Goal: Information Seeking & Learning: Check status

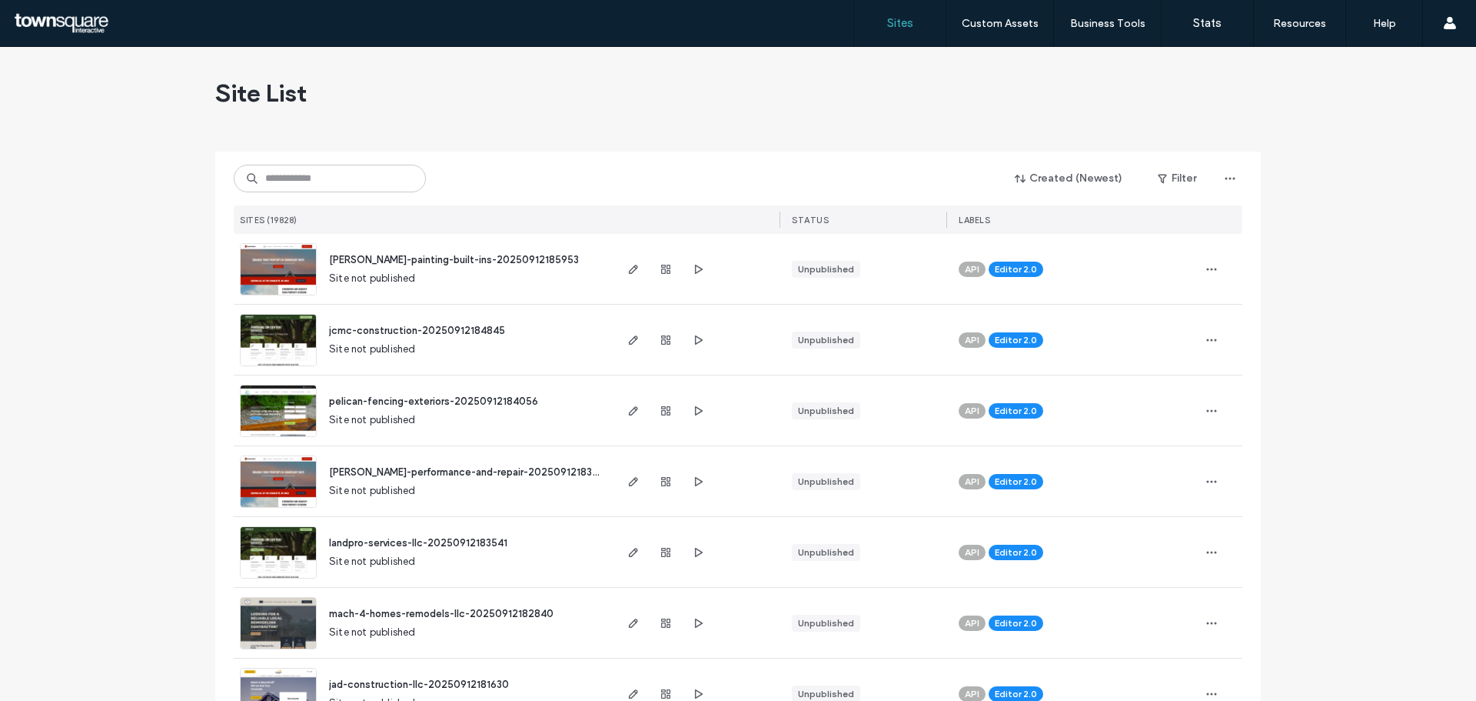
click at [322, 181] on input at bounding box center [330, 179] width 192 height 28
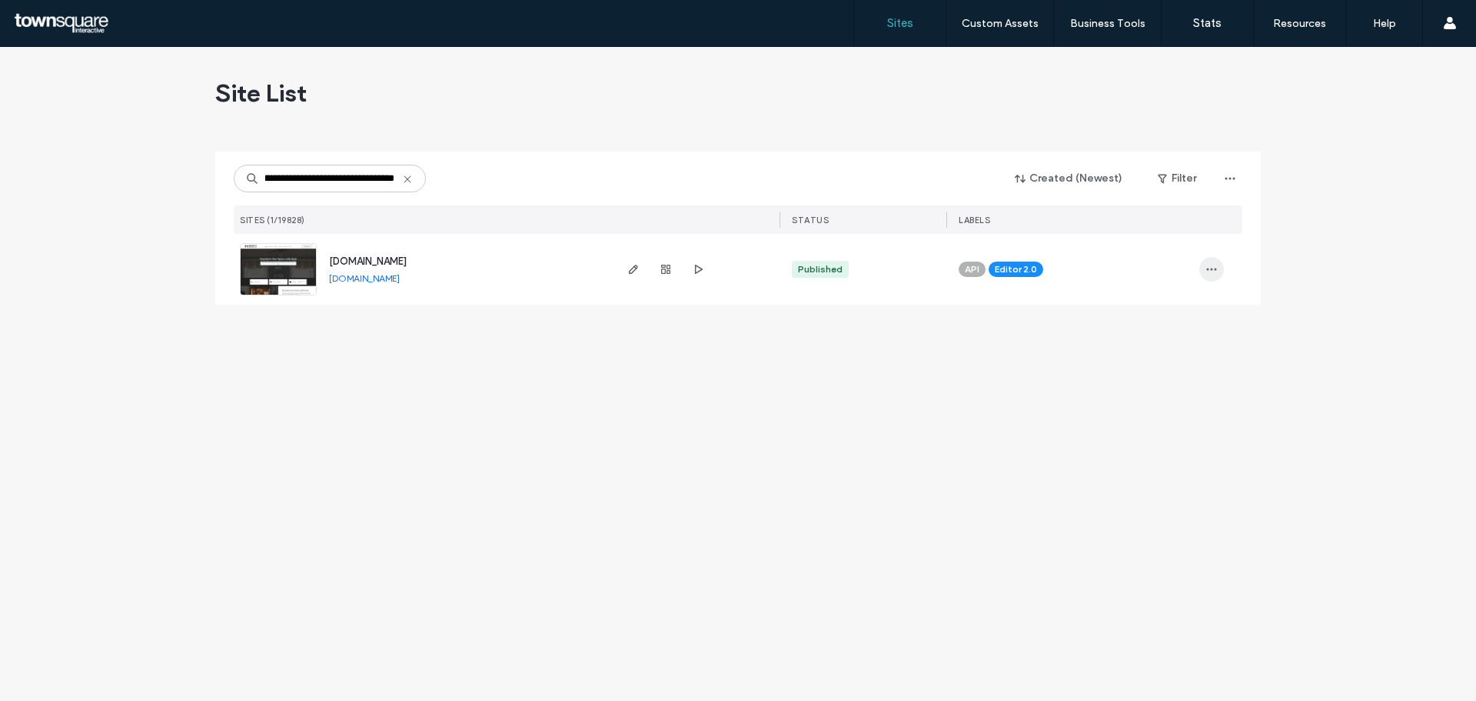
type input "**********"
click at [1204, 267] on span "button" at bounding box center [1212, 269] width 25 height 25
click at [1151, 307] on span "Site Dashboard" at bounding box center [1152, 308] width 72 height 15
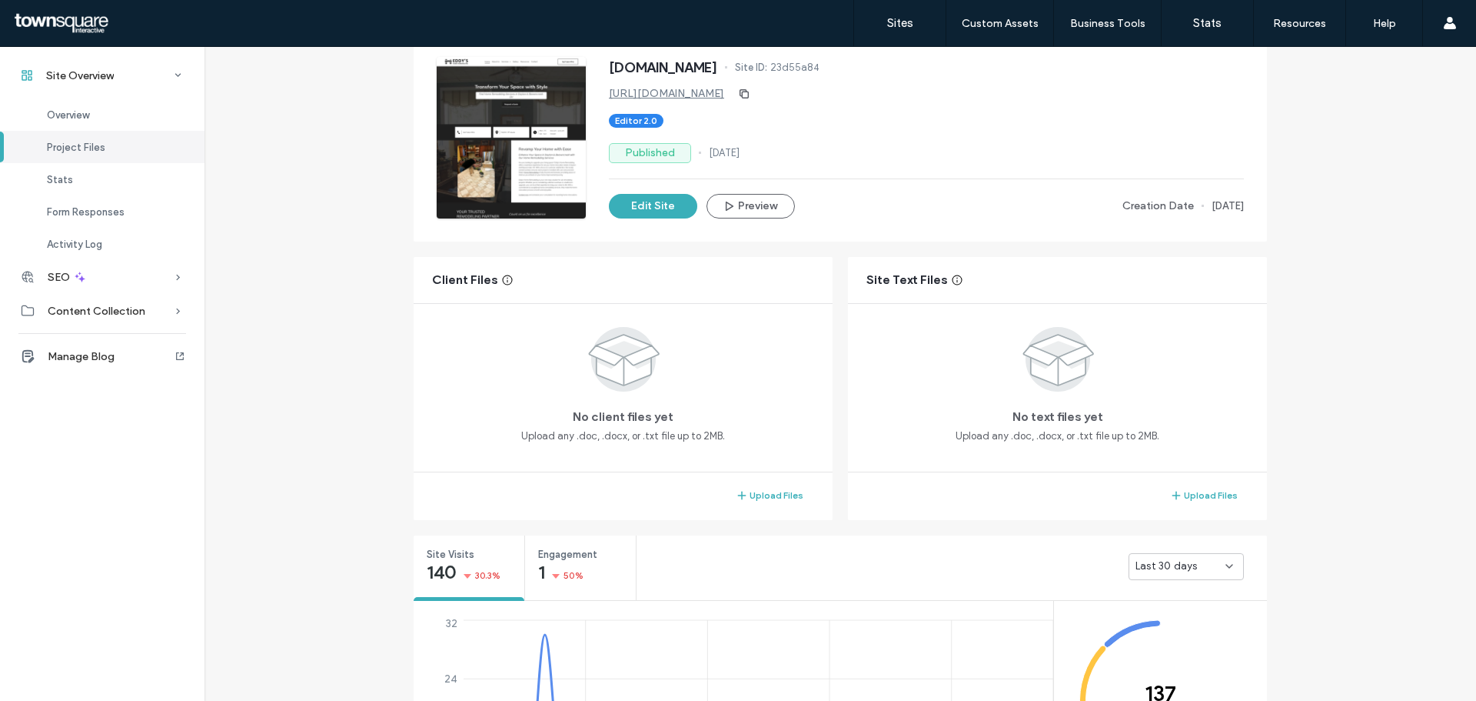
scroll to position [308, 0]
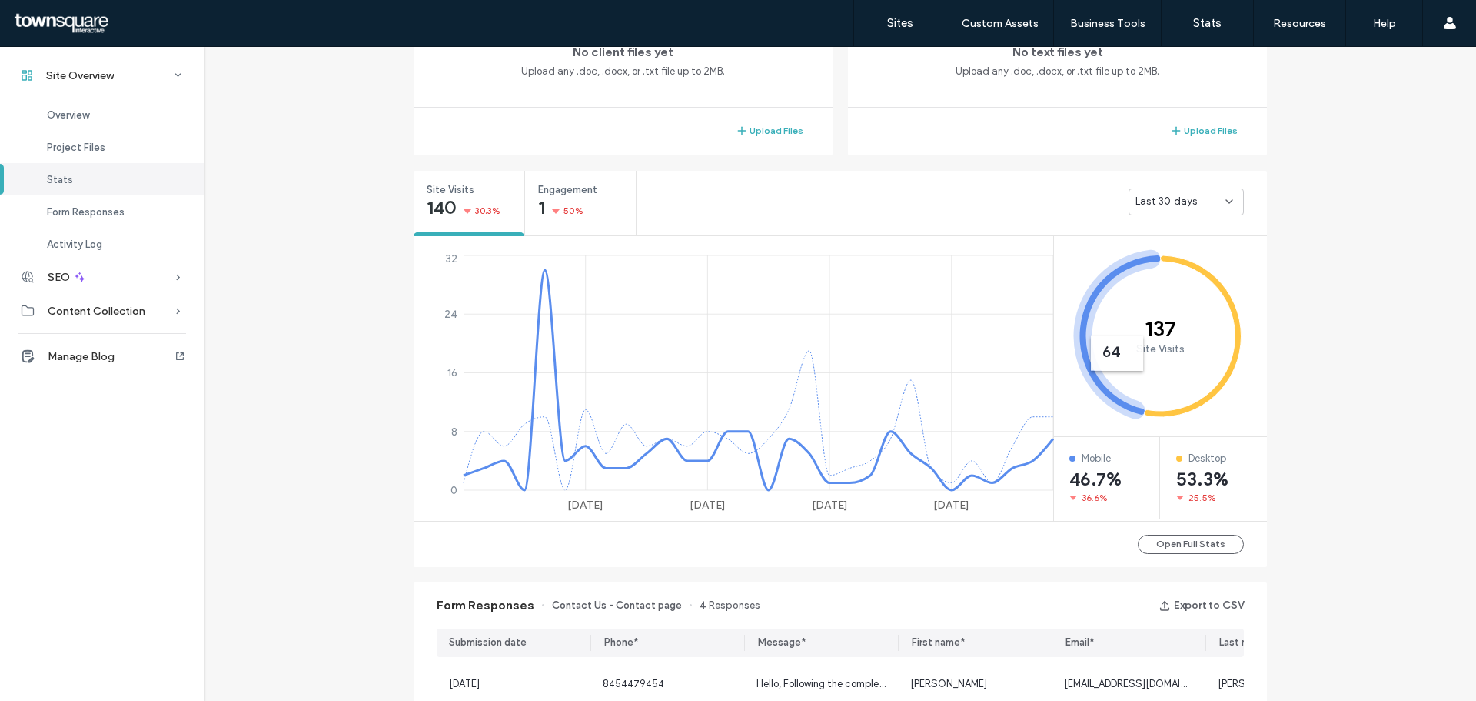
scroll to position [692, 0]
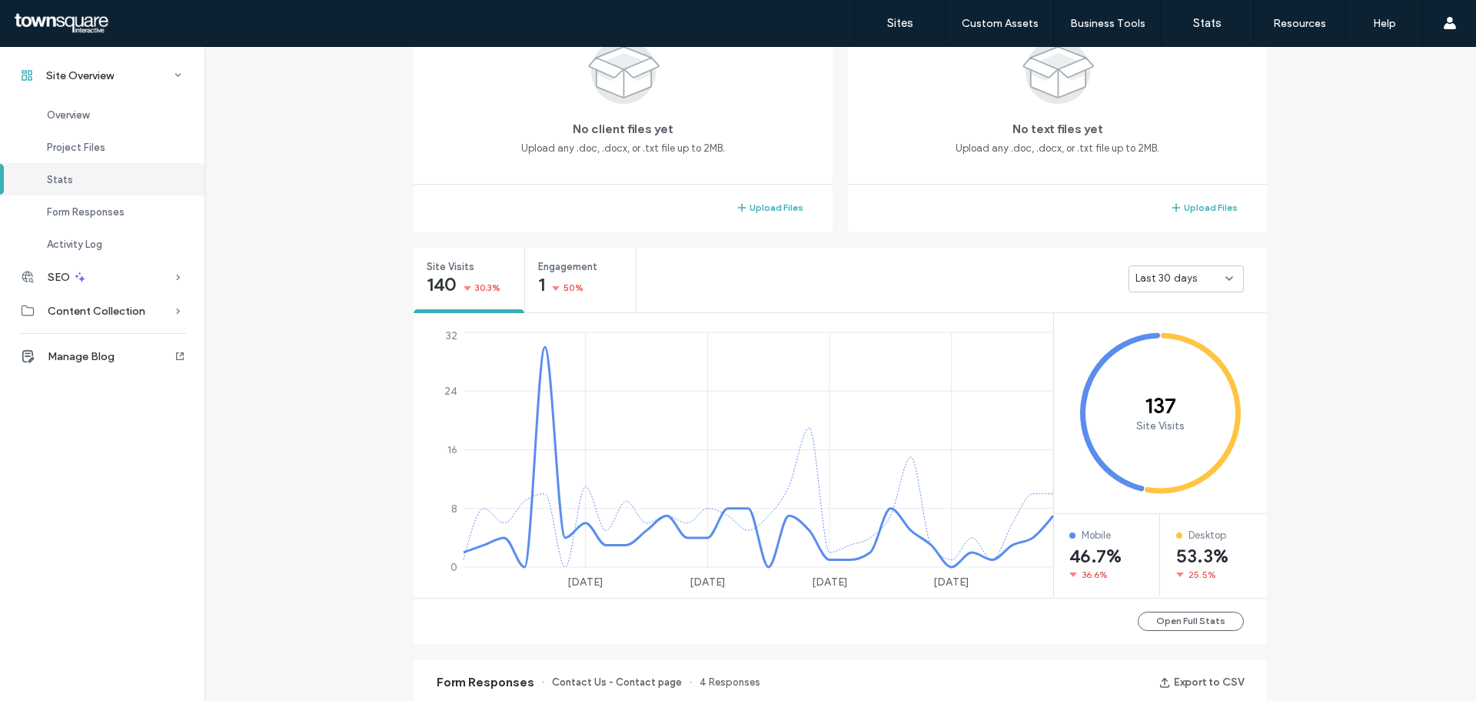
scroll to position [19, 0]
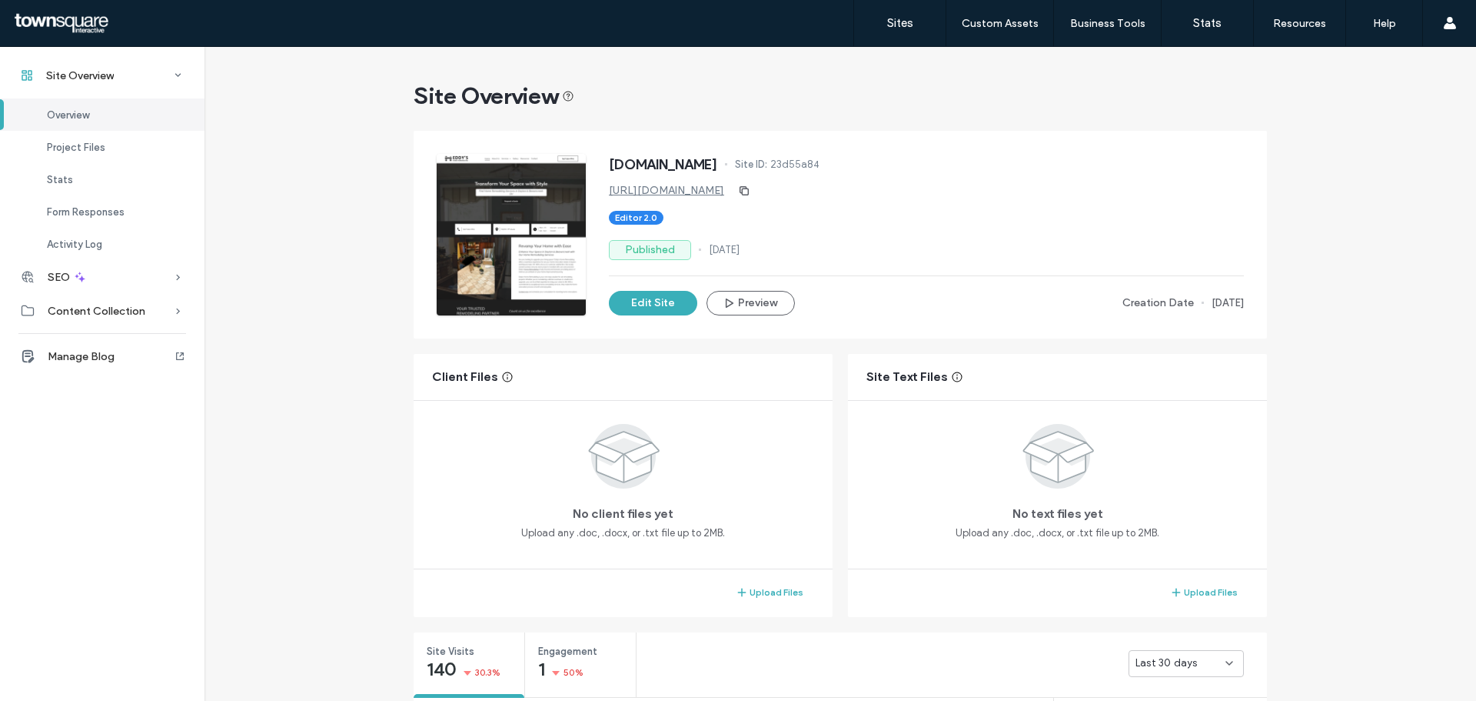
scroll to position [231, 0]
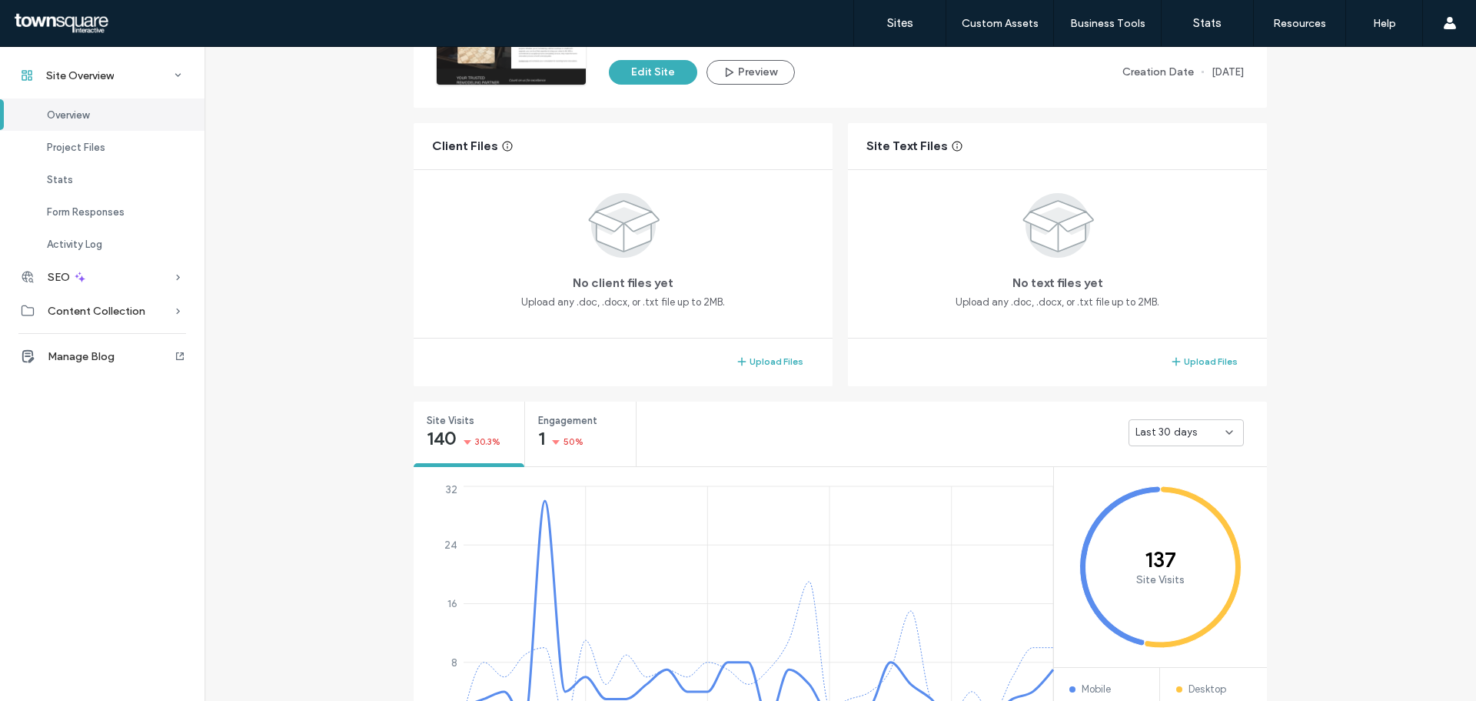
click at [1183, 431] on span "Last 30 days" at bounding box center [1167, 431] width 62 height 15
click at [72, 172] on div "Stats" at bounding box center [102, 179] width 205 height 32
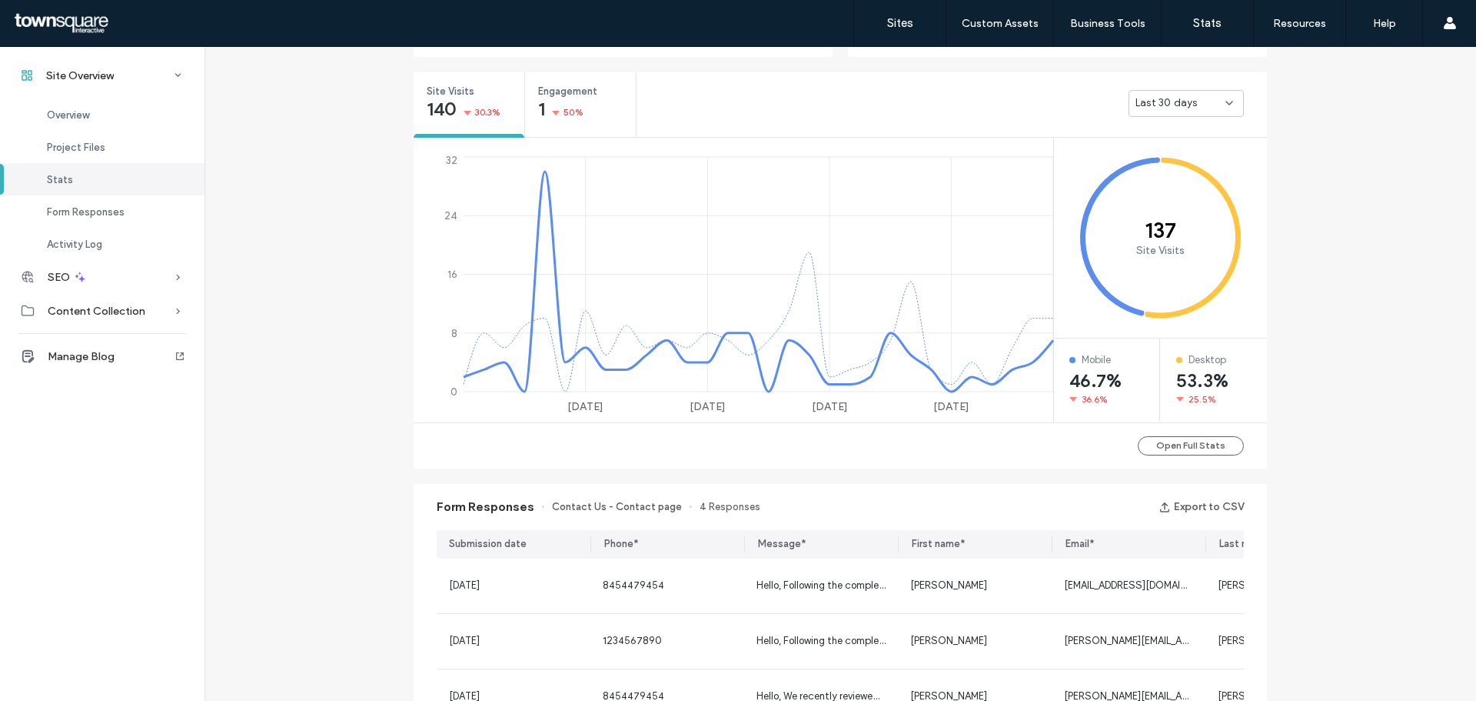
scroll to position [578, 0]
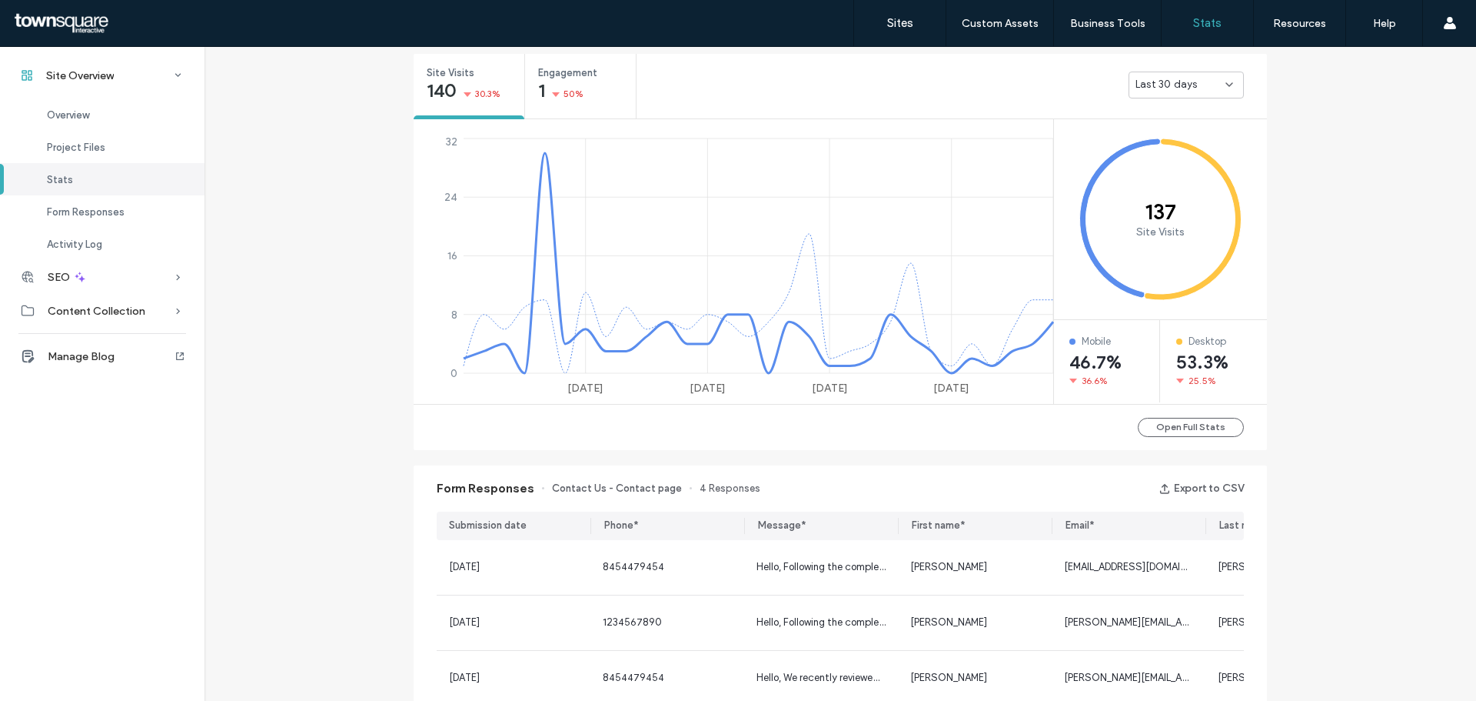
click at [1196, 19] on label "Stats" at bounding box center [1207, 23] width 28 height 14
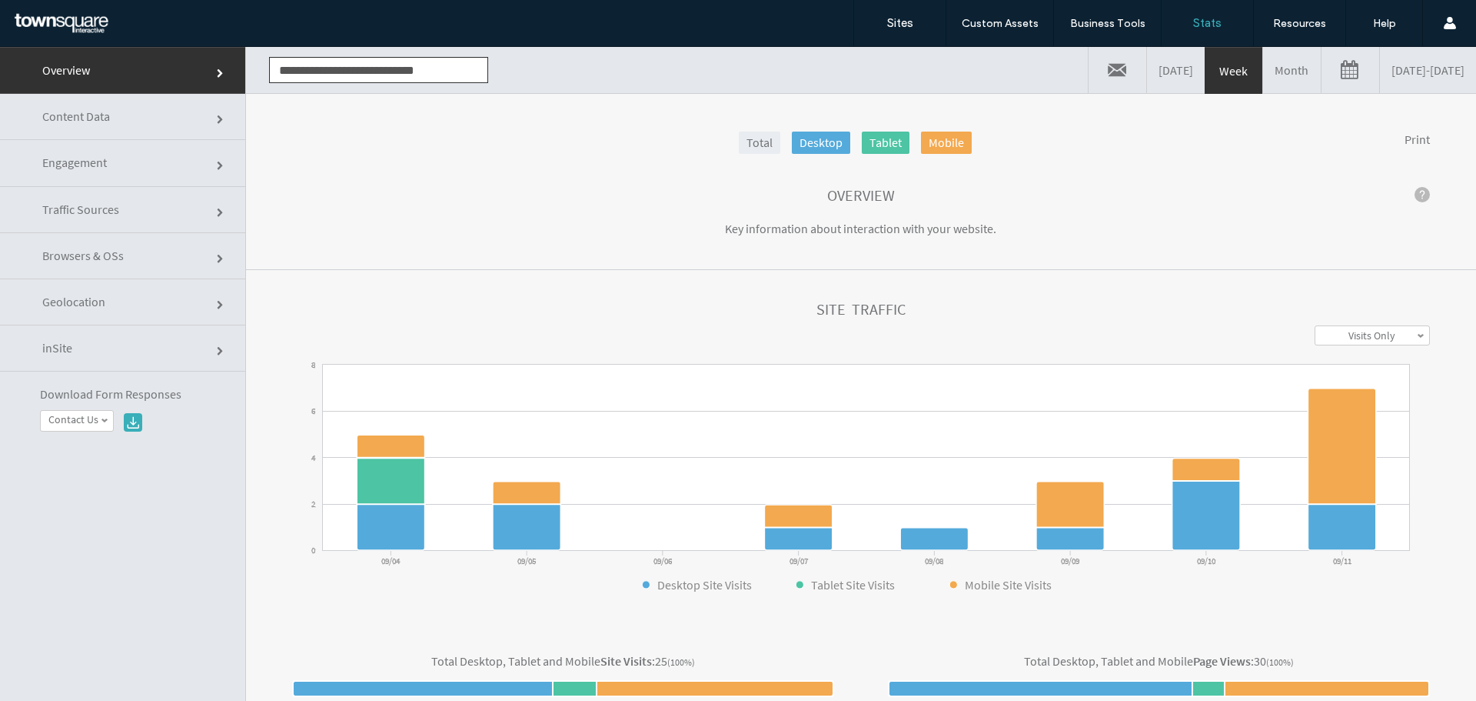
click at [1263, 68] on link "Month" at bounding box center [1292, 70] width 58 height 46
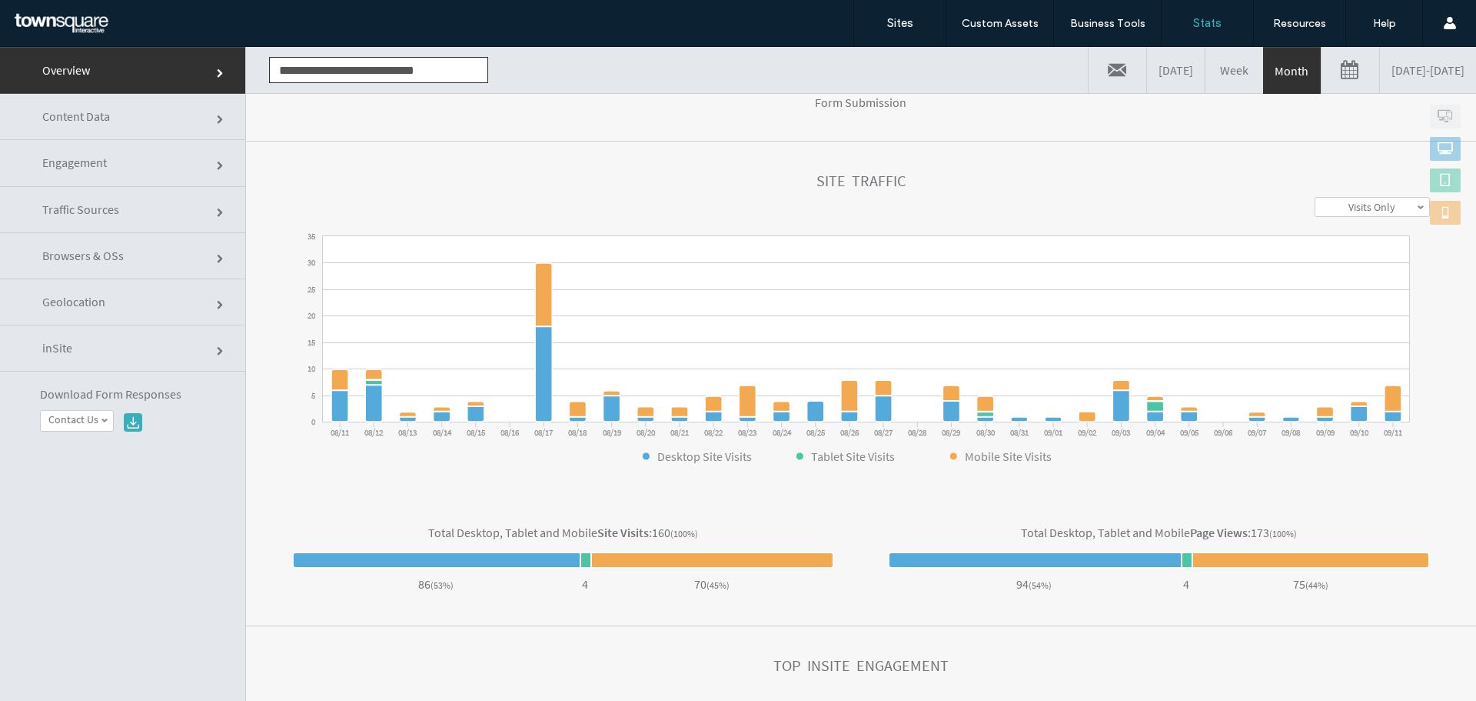
click at [88, 214] on span "Traffic Sources" at bounding box center [80, 208] width 77 height 15
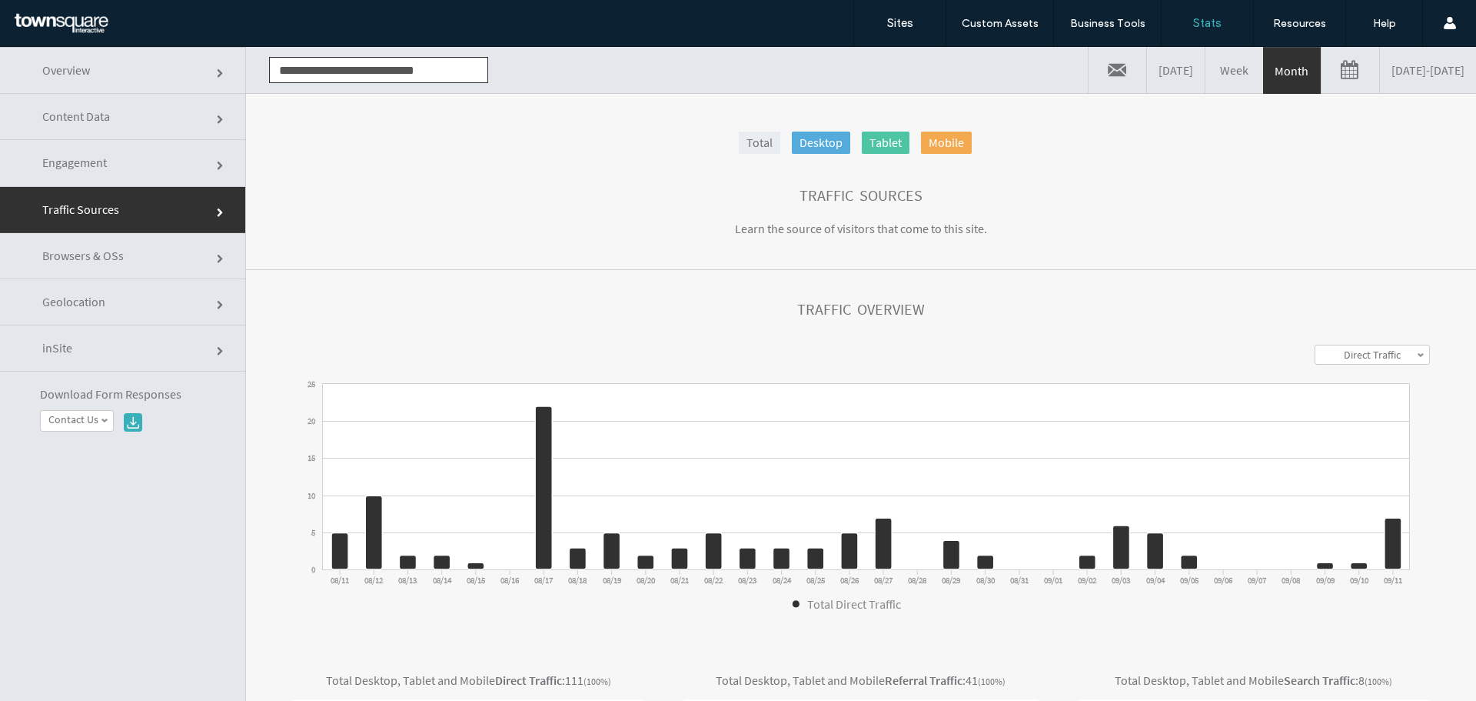
click at [105, 269] on link "Browsers & OSs" at bounding box center [122, 256] width 245 height 46
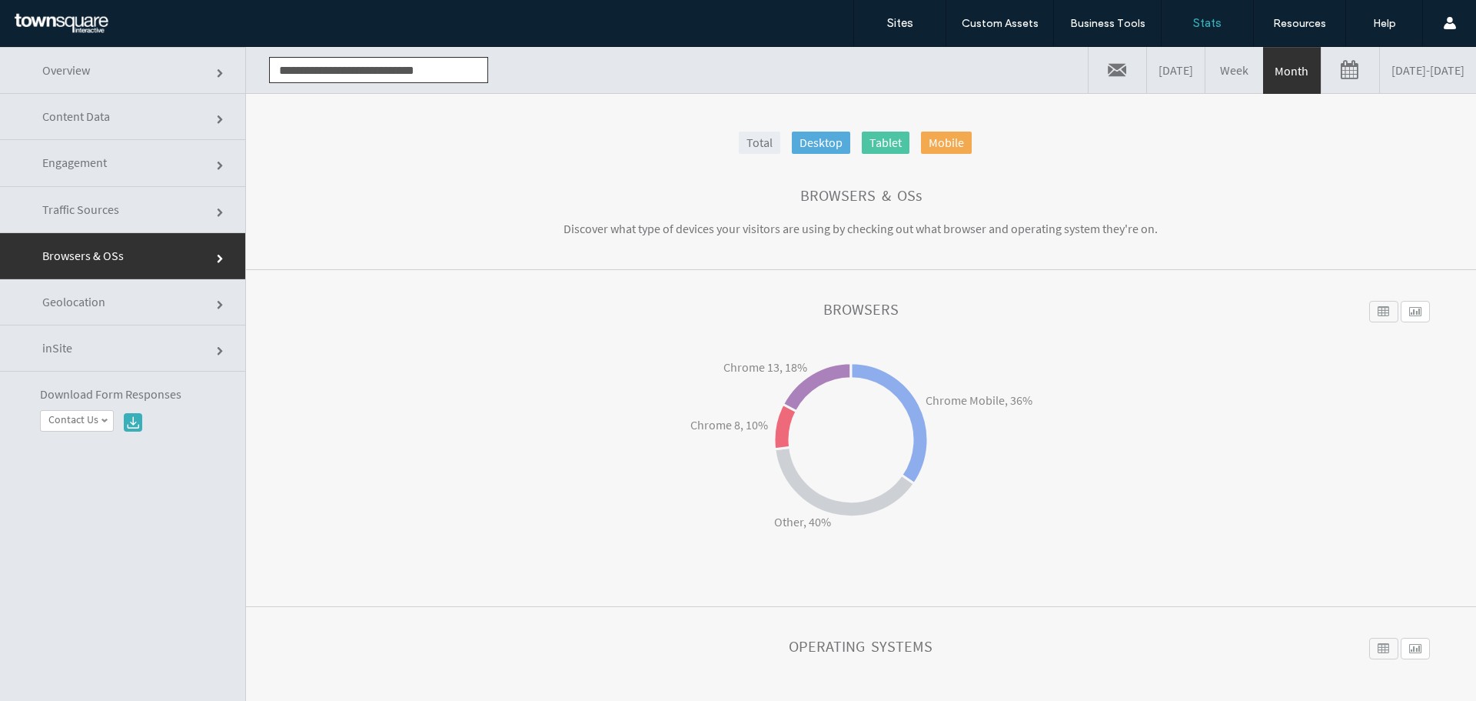
click at [137, 145] on link "Engagement" at bounding box center [122, 163] width 245 height 46
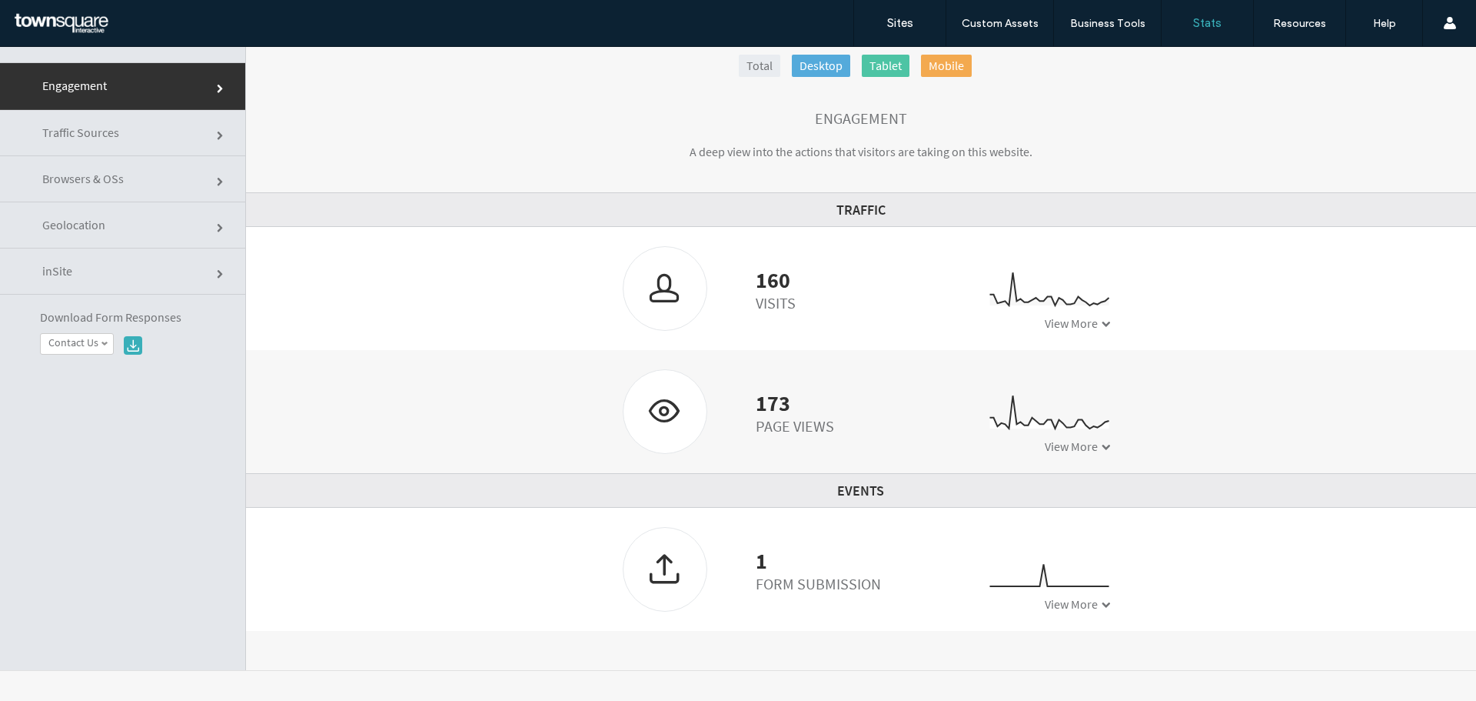
scroll to position [78, 0]
click at [83, 134] on span "Traffic Sources" at bounding box center [80, 131] width 77 height 15
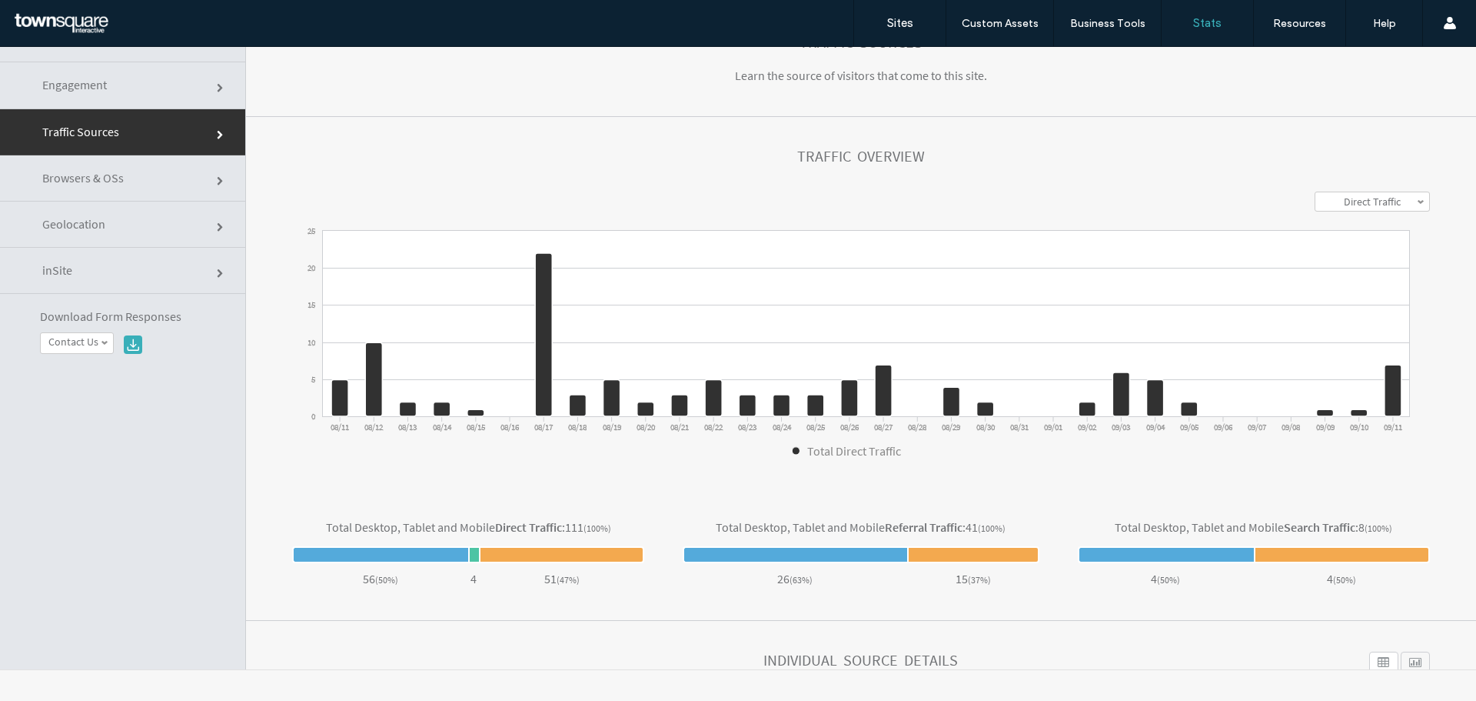
scroll to position [0, 0]
